Goal: Task Accomplishment & Management: Manage account settings

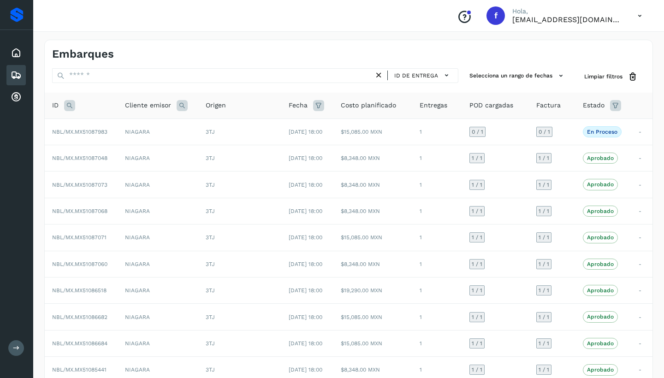
click at [17, 76] on icon at bounding box center [16, 75] width 11 height 11
click at [18, 77] on icon at bounding box center [16, 75] width 11 height 11
click at [18, 51] on icon at bounding box center [16, 52] width 11 height 11
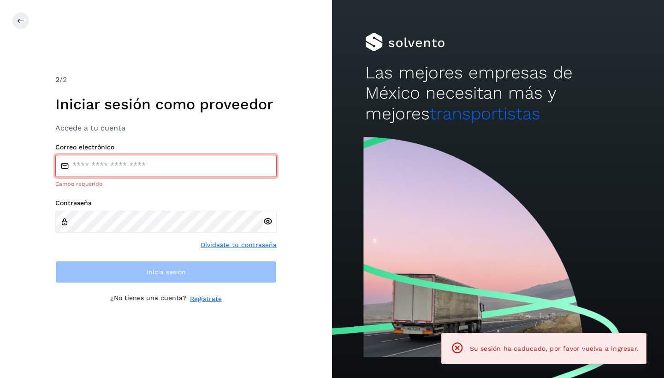
type input "**********"
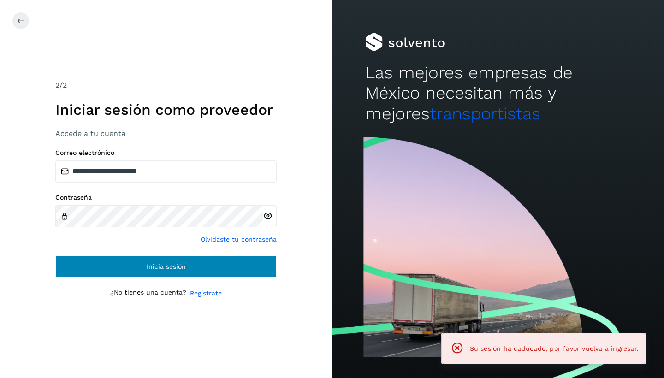
click at [132, 266] on button "Inicia sesión" at bounding box center [165, 266] width 221 height 22
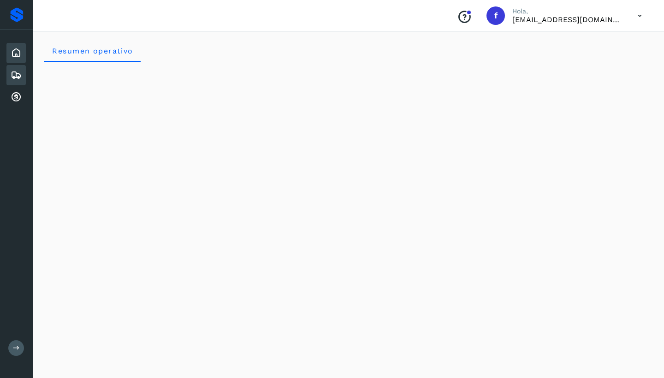
click at [19, 75] on icon at bounding box center [16, 75] width 11 height 11
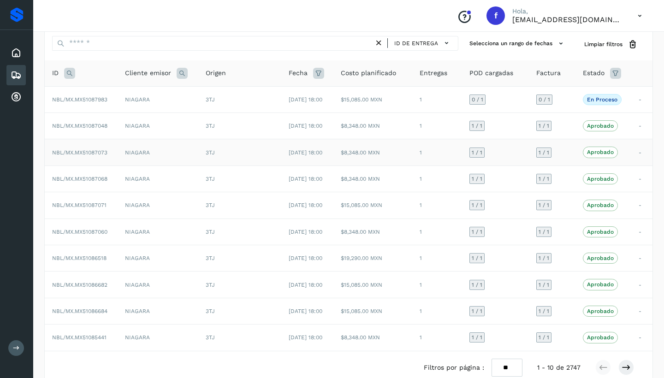
scroll to position [33, 0]
click at [18, 72] on icon at bounding box center [16, 75] width 11 height 11
click at [18, 51] on icon at bounding box center [16, 52] width 11 height 11
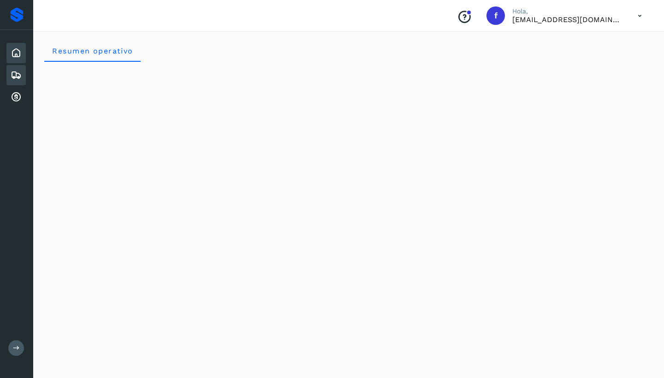
click at [16, 77] on icon at bounding box center [16, 75] width 11 height 11
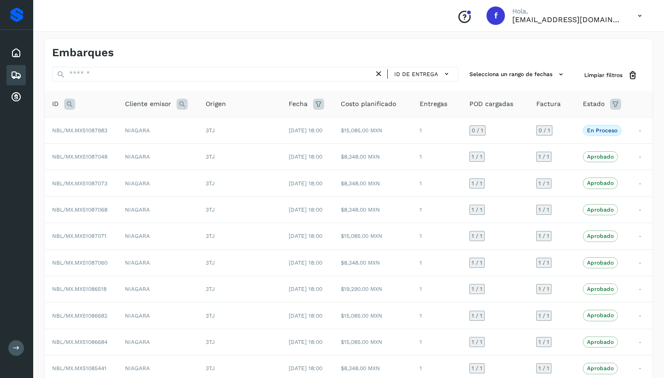
click at [315, 104] on icon at bounding box center [318, 104] width 11 height 11
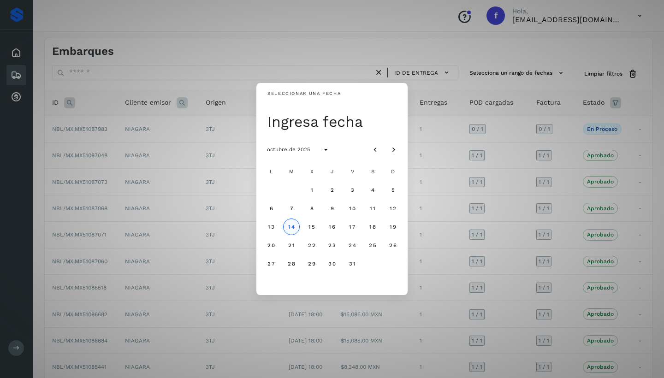
scroll to position [2, 0]
click at [291, 230] on button "14" at bounding box center [291, 227] width 17 height 17
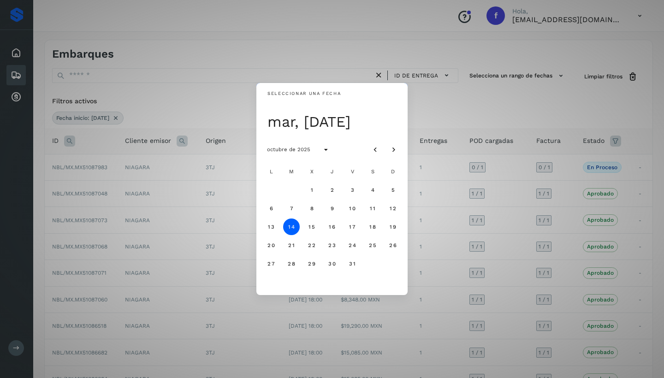
scroll to position [0, 0]
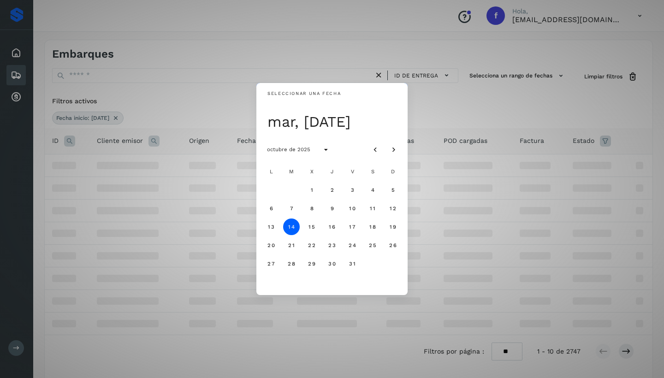
click at [223, 188] on div "Seleccionar una fecha mar, [DATE] octubre de 2025 L M X J V S D 1 2 3 4 5 6 7 8…" at bounding box center [332, 189] width 664 height 378
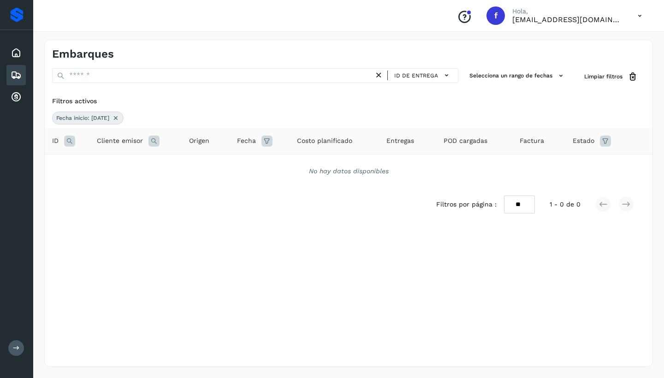
click at [269, 141] on icon at bounding box center [266, 141] width 11 height 11
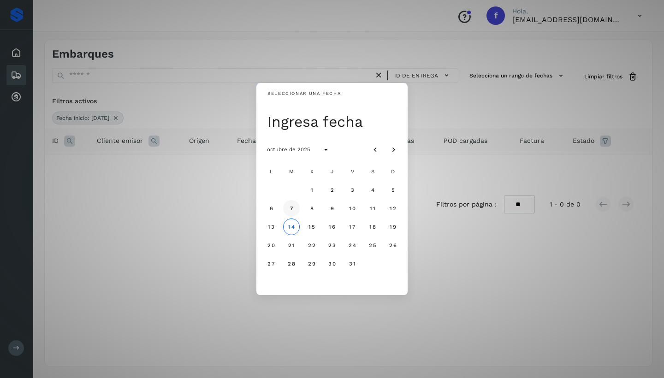
click at [291, 209] on span "7" at bounding box center [291, 208] width 4 height 6
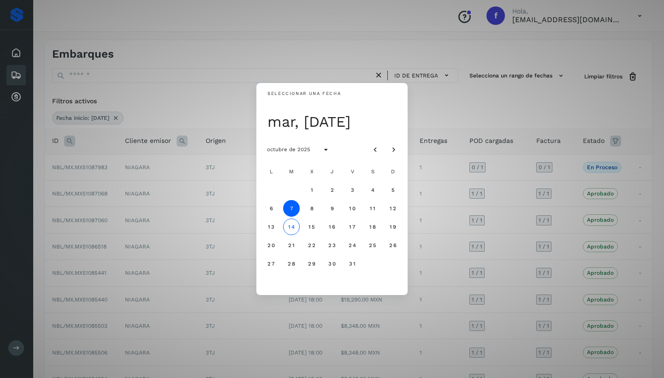
click at [230, 195] on div "Seleccionar una fecha mar, [DATE] octubre de 2025 L M X J V S D 1 2 3 4 5 6 7 8…" at bounding box center [332, 189] width 664 height 378
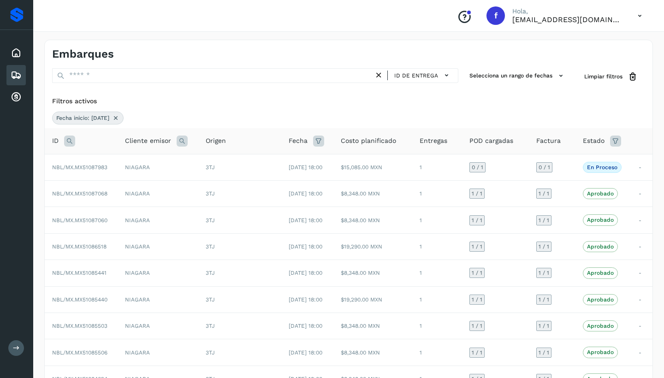
click at [315, 141] on icon at bounding box center [318, 141] width 11 height 11
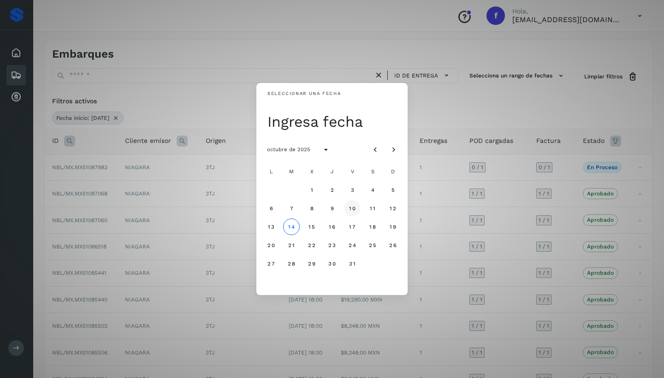
click at [353, 209] on span "10" at bounding box center [352, 208] width 7 height 6
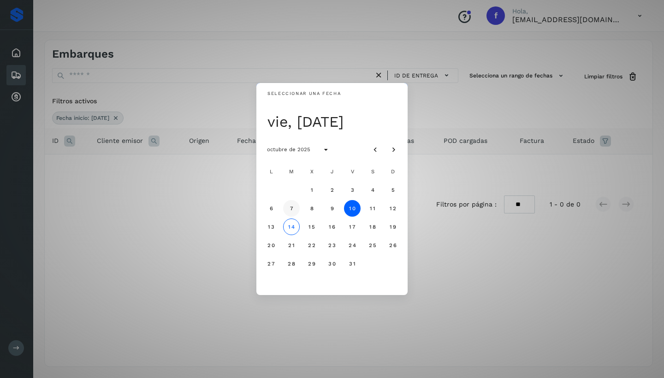
click at [292, 211] on span "7" at bounding box center [291, 208] width 4 height 6
